Goal: Information Seeking & Learning: Learn about a topic

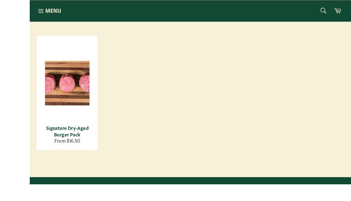
scroll to position [143, 0]
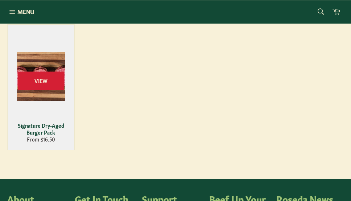
click at [54, 132] on div "Signature Dry-Aged Burger Pack" at bounding box center [41, 129] width 58 height 14
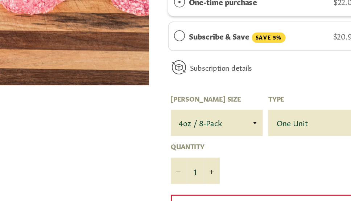
scroll to position [187, 0]
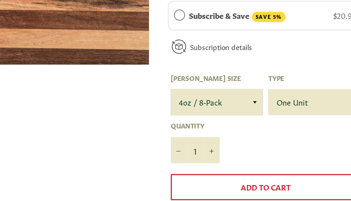
click at [214, 108] on select "4oz / 8-Pack 6oz / 4-Pack 8oz / 4-Pack" at bounding box center [245, 116] width 62 height 17
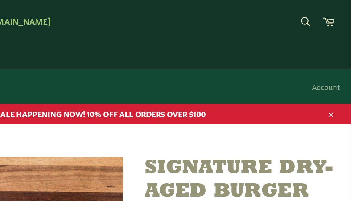
scroll to position [0, 0]
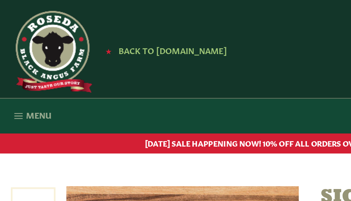
click at [14, 75] on icon "button" at bounding box center [12, 77] width 8 height 8
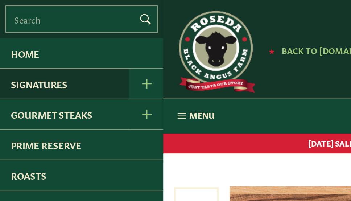
click at [29, 56] on link "Signatures" at bounding box center [43, 56] width 86 height 20
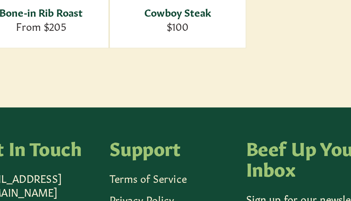
scroll to position [422, 0]
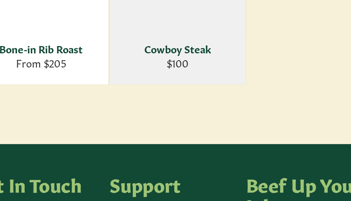
click at [147, 91] on div "Cowboy Steak" at bounding box center [176, 94] width 58 height 7
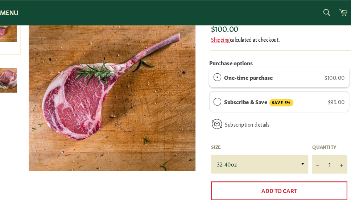
scroll to position [120, 0]
click at [11, 78] on img at bounding box center [22, 74] width 22 height 22
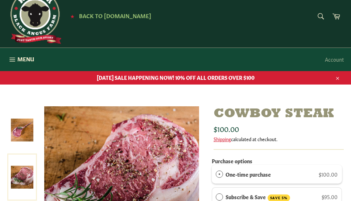
scroll to position [0, 0]
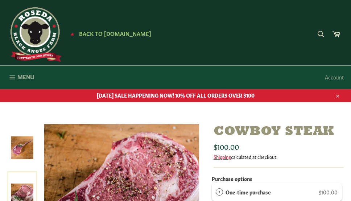
click at [17, 70] on button "Menu Site navigation" at bounding box center [20, 77] width 41 height 23
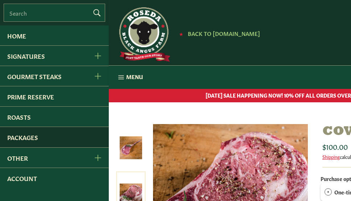
click at [26, 141] on link "Packages" at bounding box center [54, 137] width 109 height 20
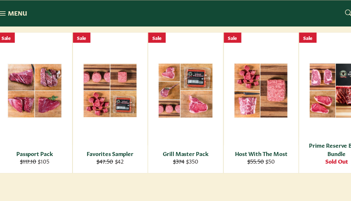
scroll to position [132, 0]
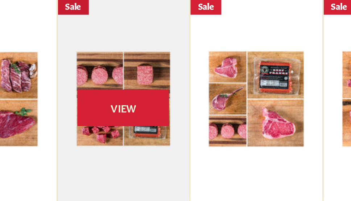
click at [75, 34] on div "View" at bounding box center [108, 91] width 67 height 125
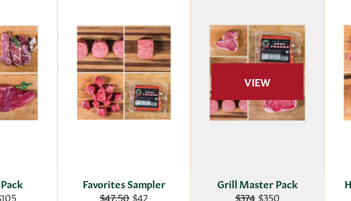
click at [152, 131] on span "View" at bounding box center [175, 140] width 46 height 19
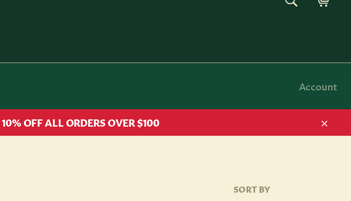
scroll to position [0, 0]
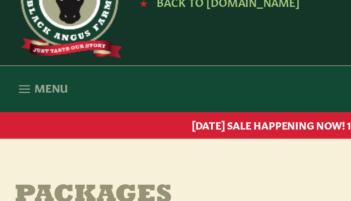
click at [16, 66] on button "Menu Site navigation" at bounding box center [20, 77] width 41 height 23
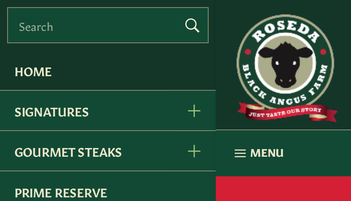
click at [16, 36] on link "Home" at bounding box center [54, 35] width 109 height 20
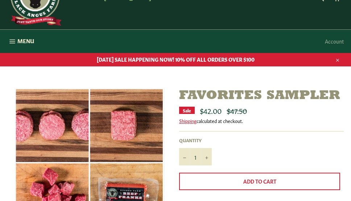
scroll to position [33, 0]
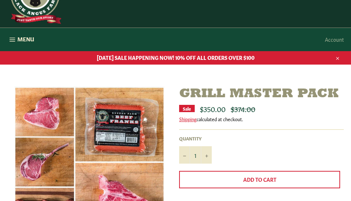
scroll to position [33, 0]
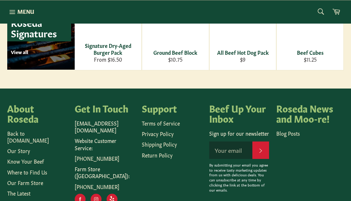
scroll to position [1088, 0]
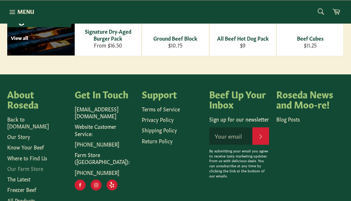
click at [38, 165] on link "Our Farm Store" at bounding box center [25, 168] width 36 height 7
